Goal: Information Seeking & Learning: Learn about a topic

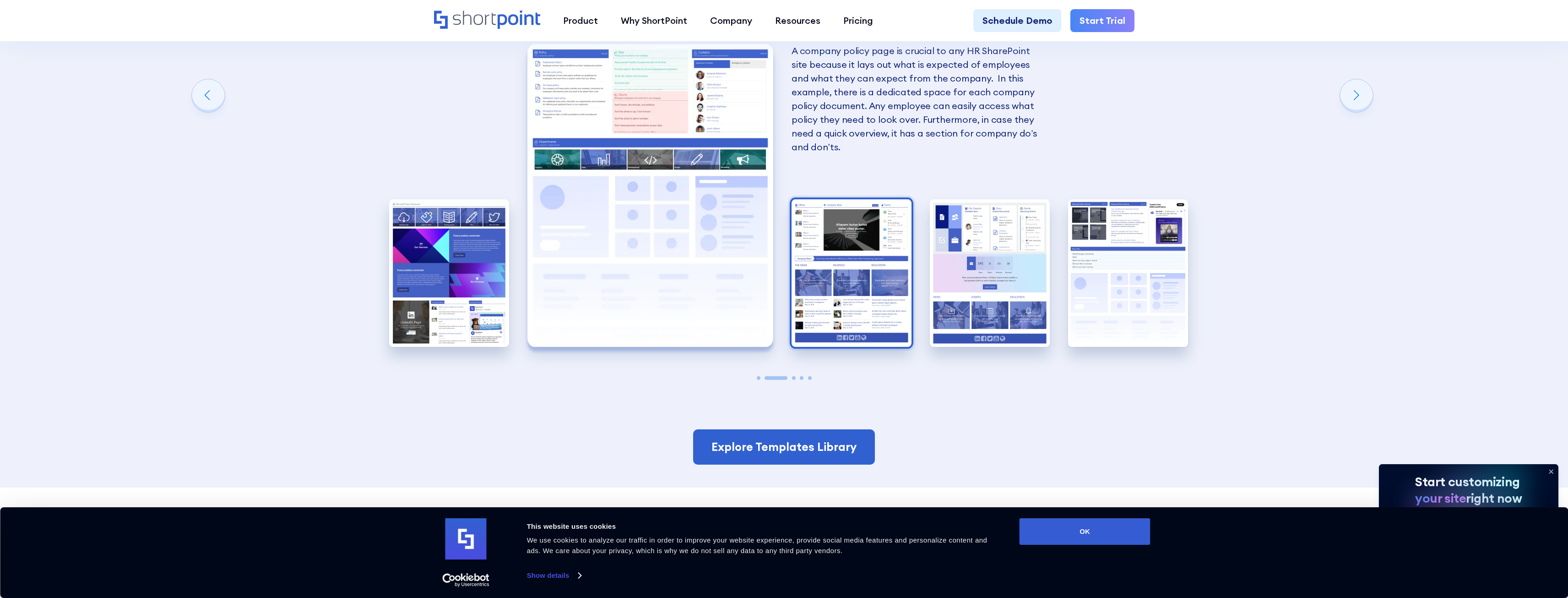
scroll to position [2107, 0]
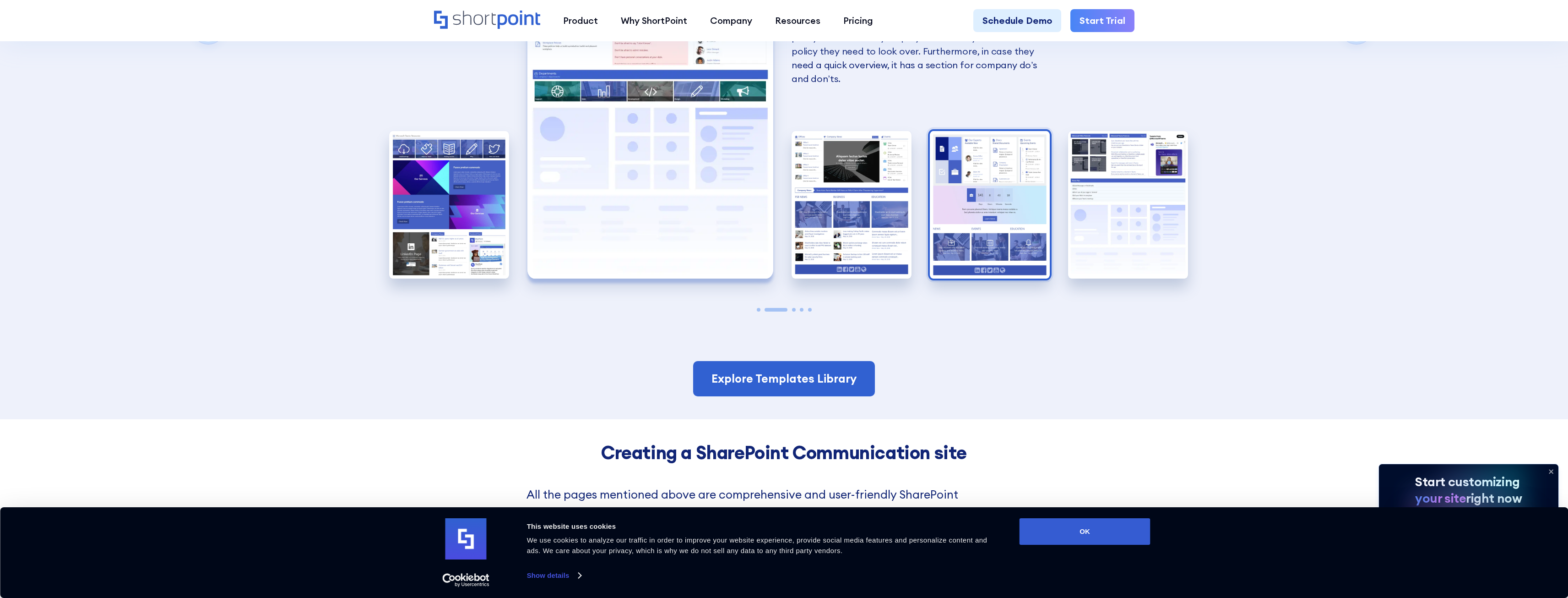
click at [970, 189] on img "4 / 5" at bounding box center [990, 205] width 120 height 147
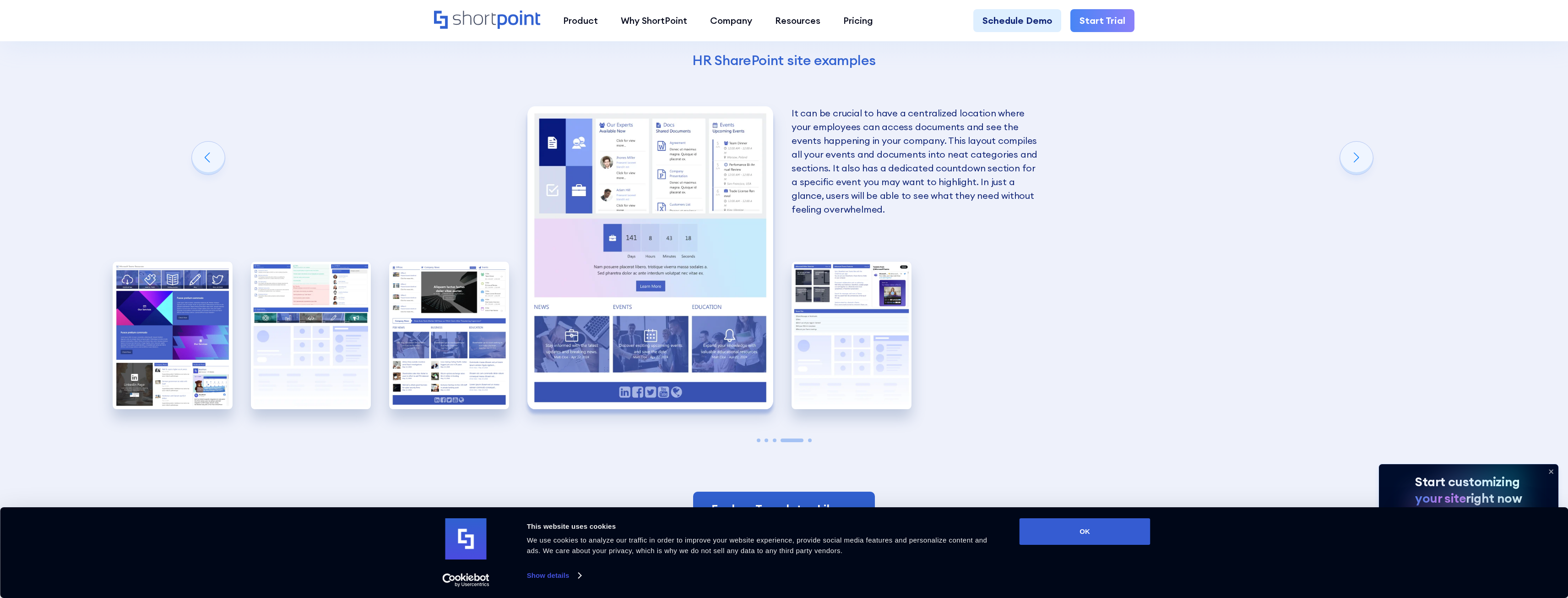
scroll to position [1924, 0]
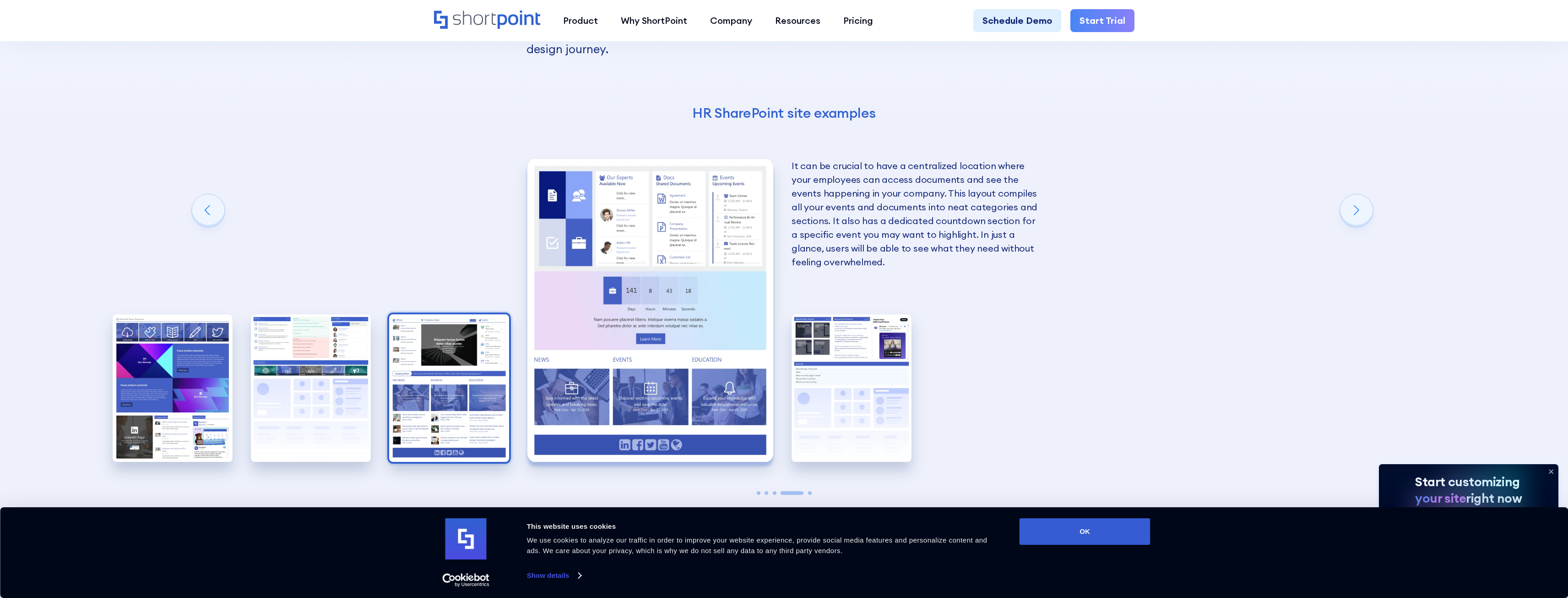
click at [450, 361] on img "3 / 5" at bounding box center [449, 388] width 120 height 147
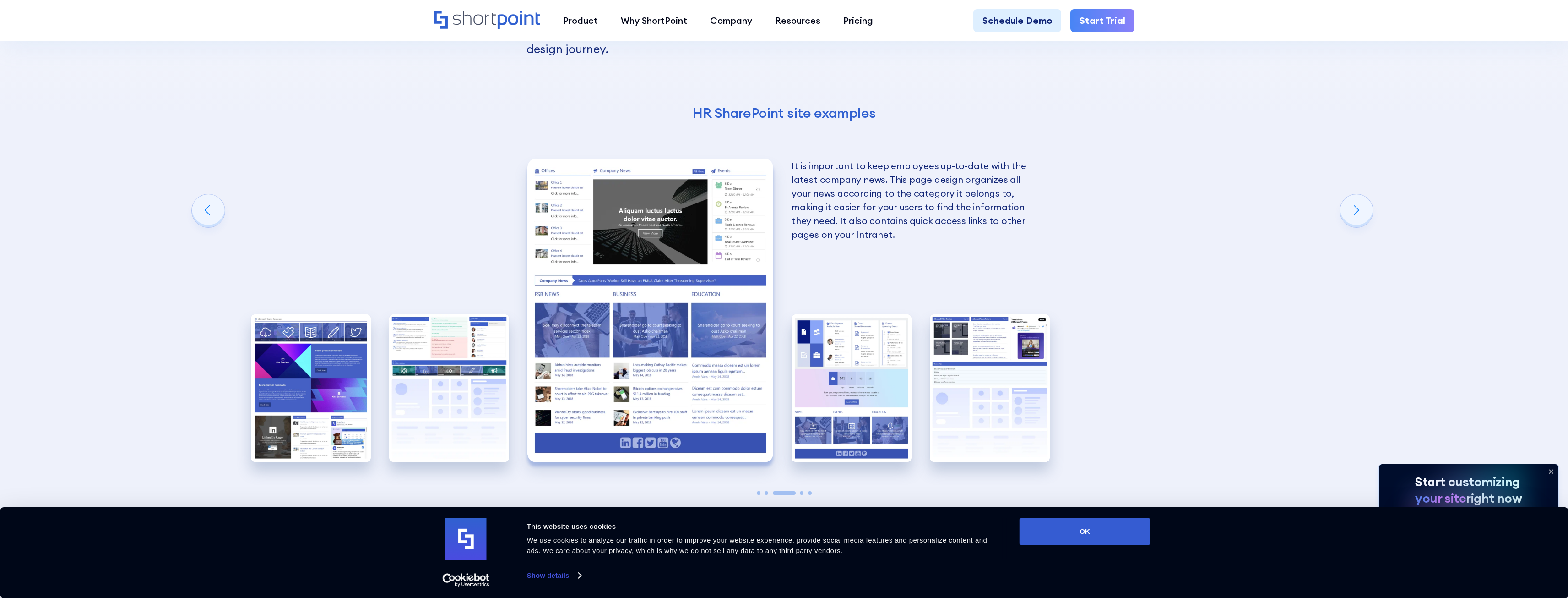
click at [709, 274] on img "3 / 5" at bounding box center [650, 310] width 247 height 302
click at [480, 375] on img "2 / 5" at bounding box center [449, 388] width 120 height 147
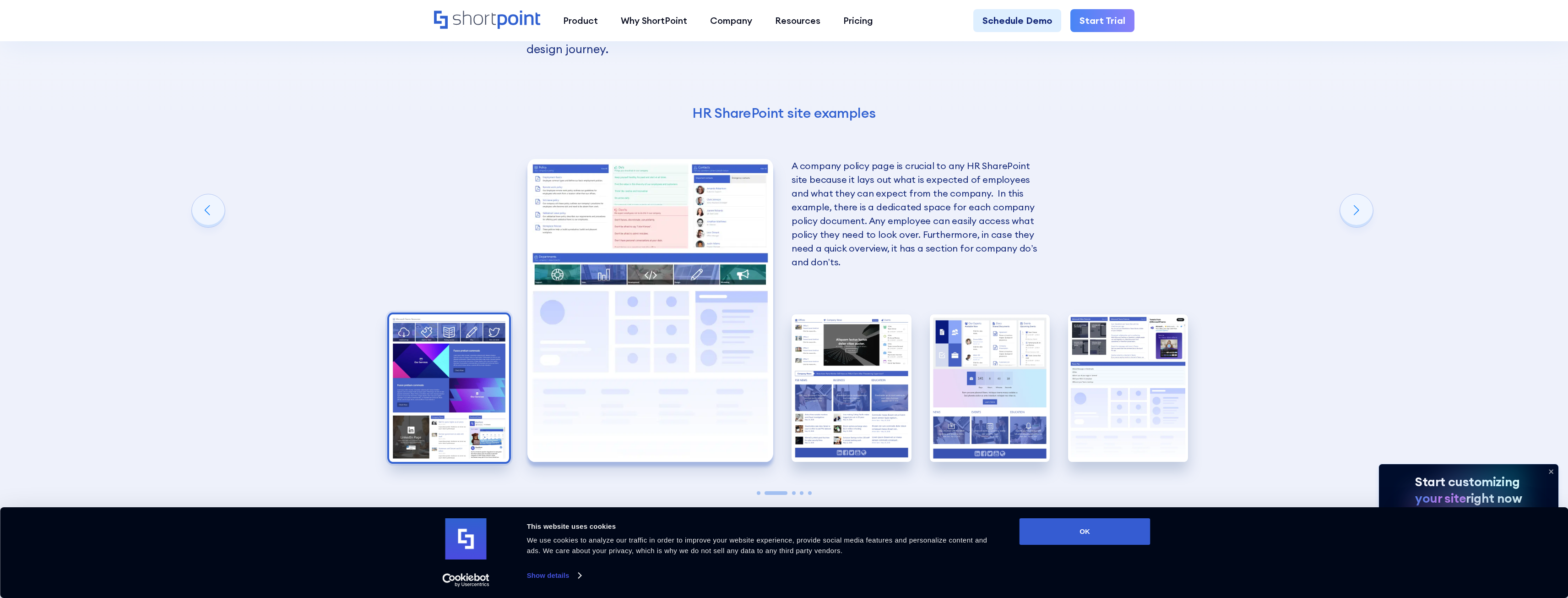
click at [472, 372] on img "1 / 5" at bounding box center [449, 388] width 120 height 147
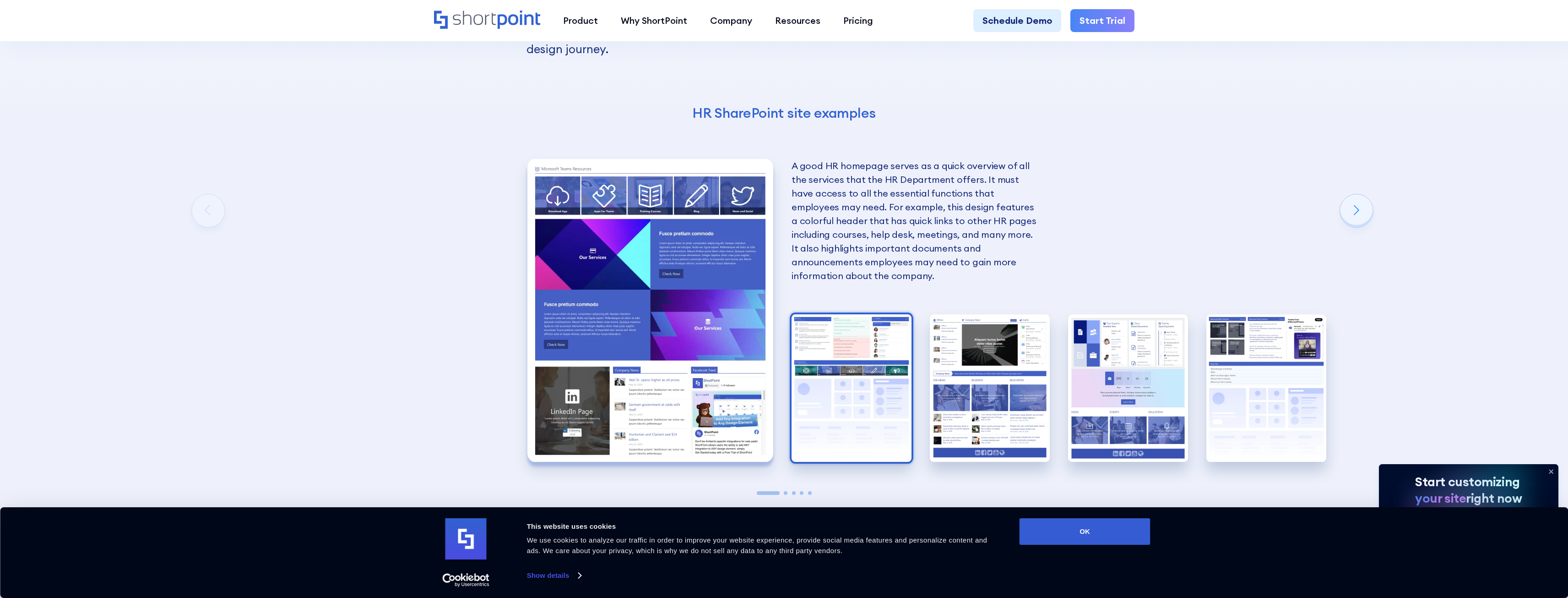
click at [852, 337] on img "2 / 5" at bounding box center [851, 388] width 120 height 147
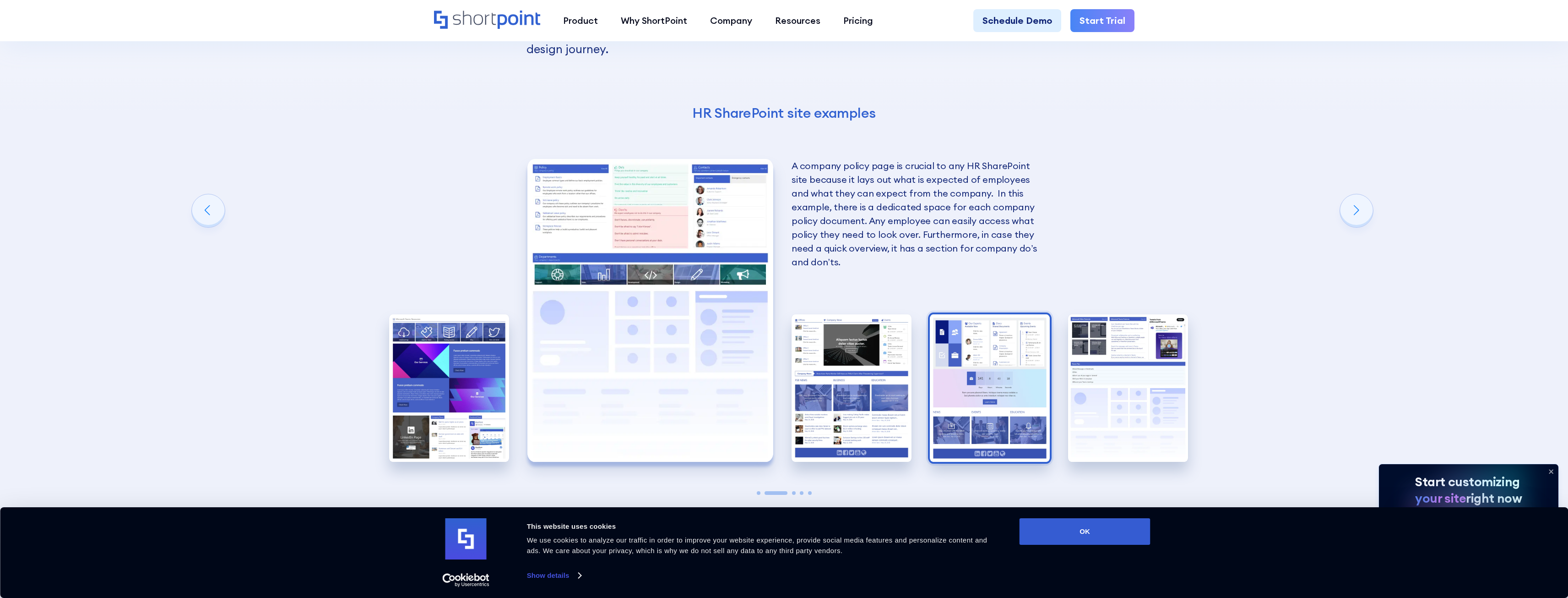
click at [979, 339] on img "4 / 5" at bounding box center [990, 388] width 120 height 147
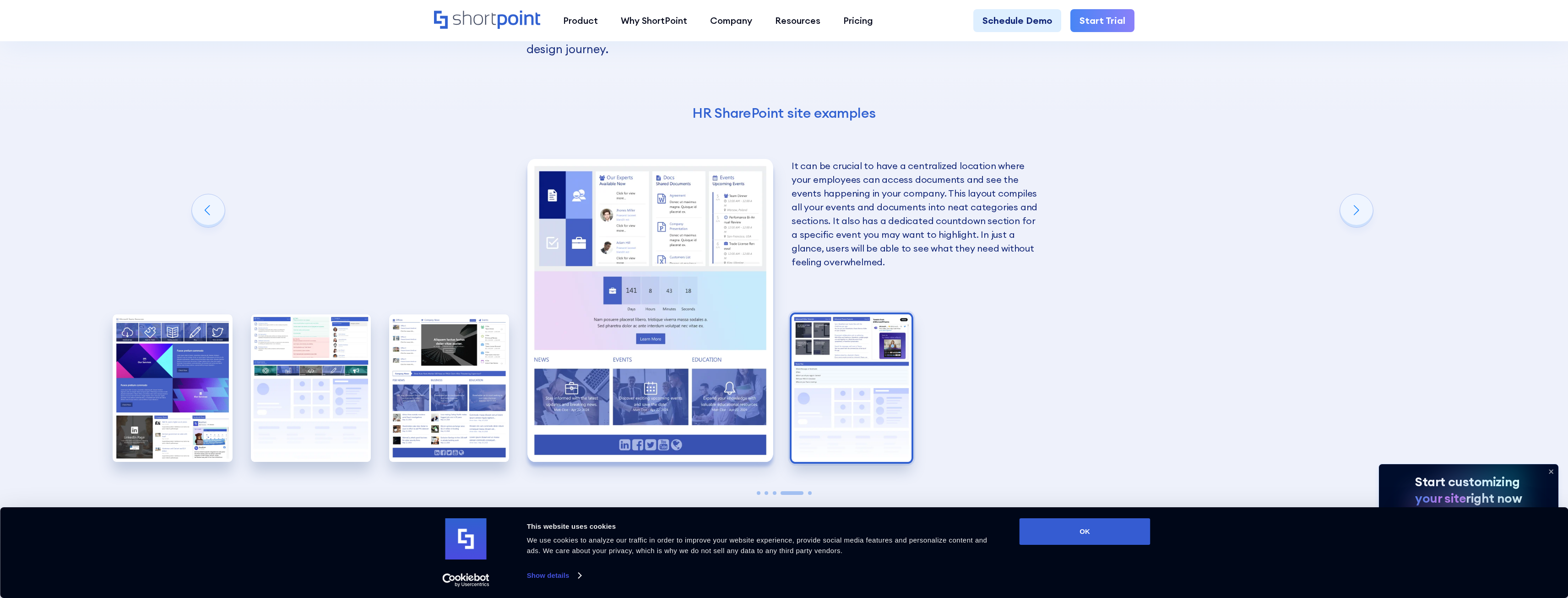
click at [869, 341] on img "5 / 5" at bounding box center [851, 388] width 120 height 147
